Goal: Information Seeking & Learning: Learn about a topic

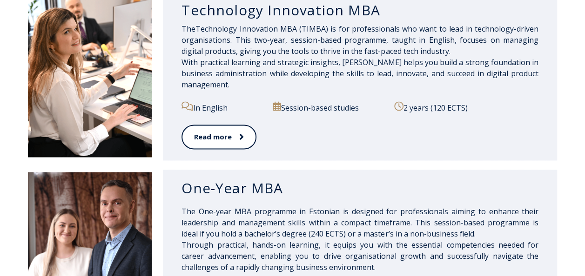
scroll to position [602, 0]
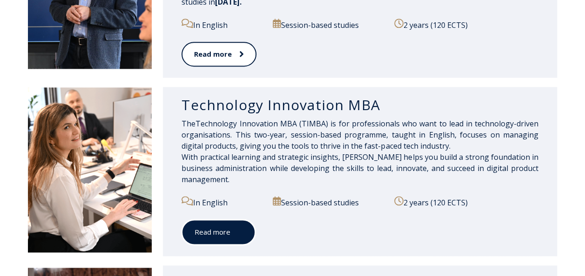
drag, startPoint x: 215, startPoint y: 234, endPoint x: 215, endPoint y: 203, distance: 31.2
click at [215, 234] on link "Read more" at bounding box center [218, 233] width 74 height 26
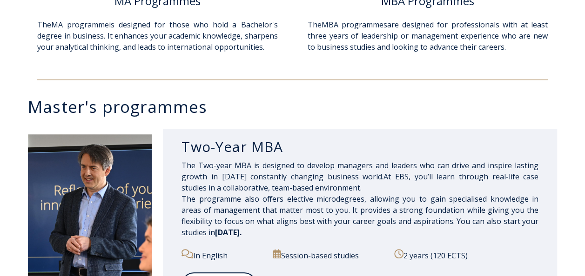
scroll to position [369, 0]
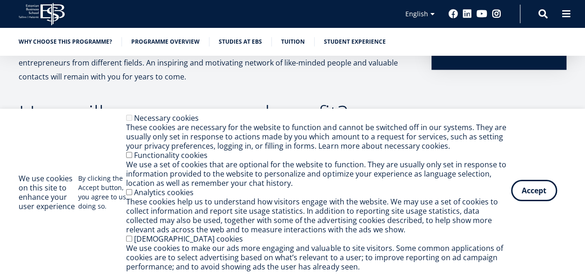
click at [531, 195] on button "Accept" at bounding box center [534, 190] width 46 height 21
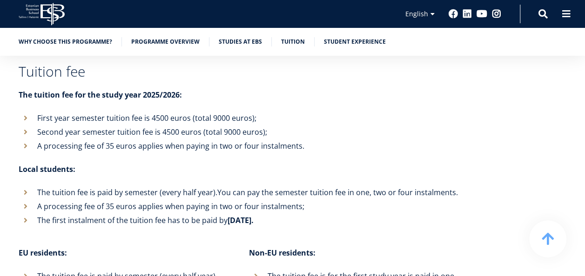
scroll to position [3006, 0]
